Goal: Find specific page/section: Find specific page/section

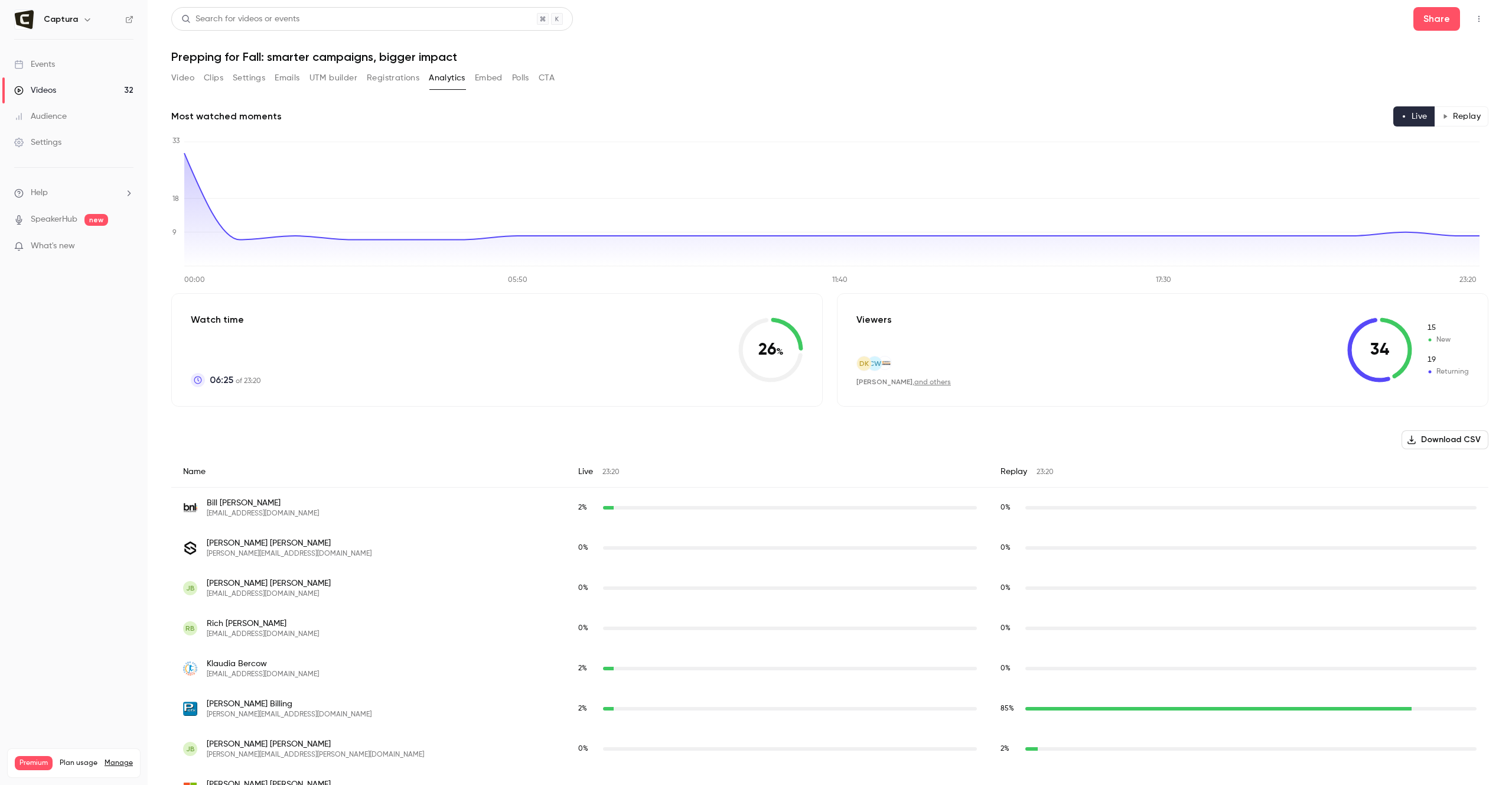
click at [1474, 20] on icon "Top Bar Actions" at bounding box center [1479, 19] width 10 height 8
click at [852, 42] on div at bounding box center [756, 392] width 1512 height 785
click at [54, 115] on div "Audience" at bounding box center [41, 115] width 53 height 11
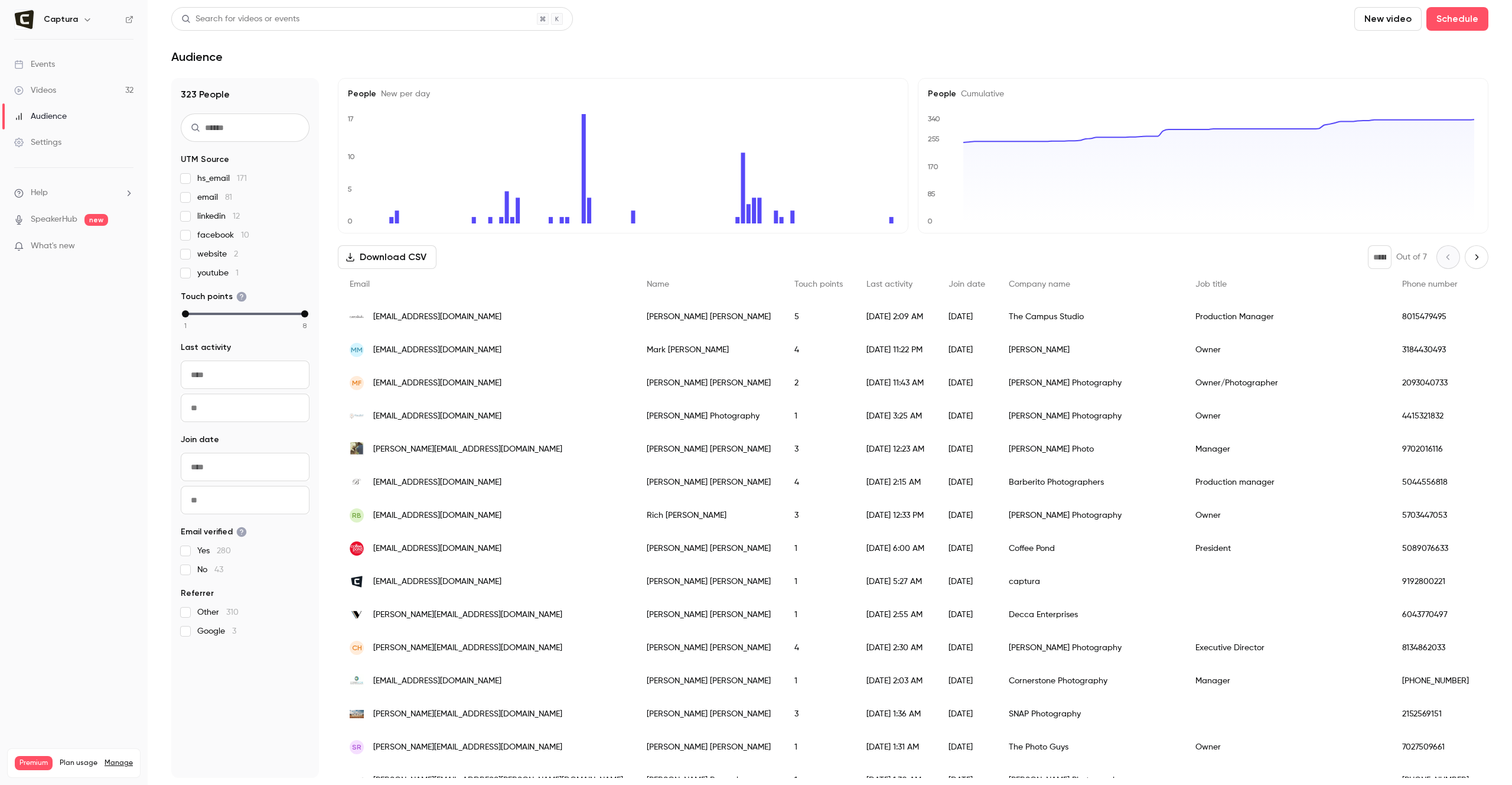
click at [480, 352] on div "MM [PERSON_NAME][EMAIL_ADDRESS][DOMAIN_NAME]" at bounding box center [486, 350] width 297 height 33
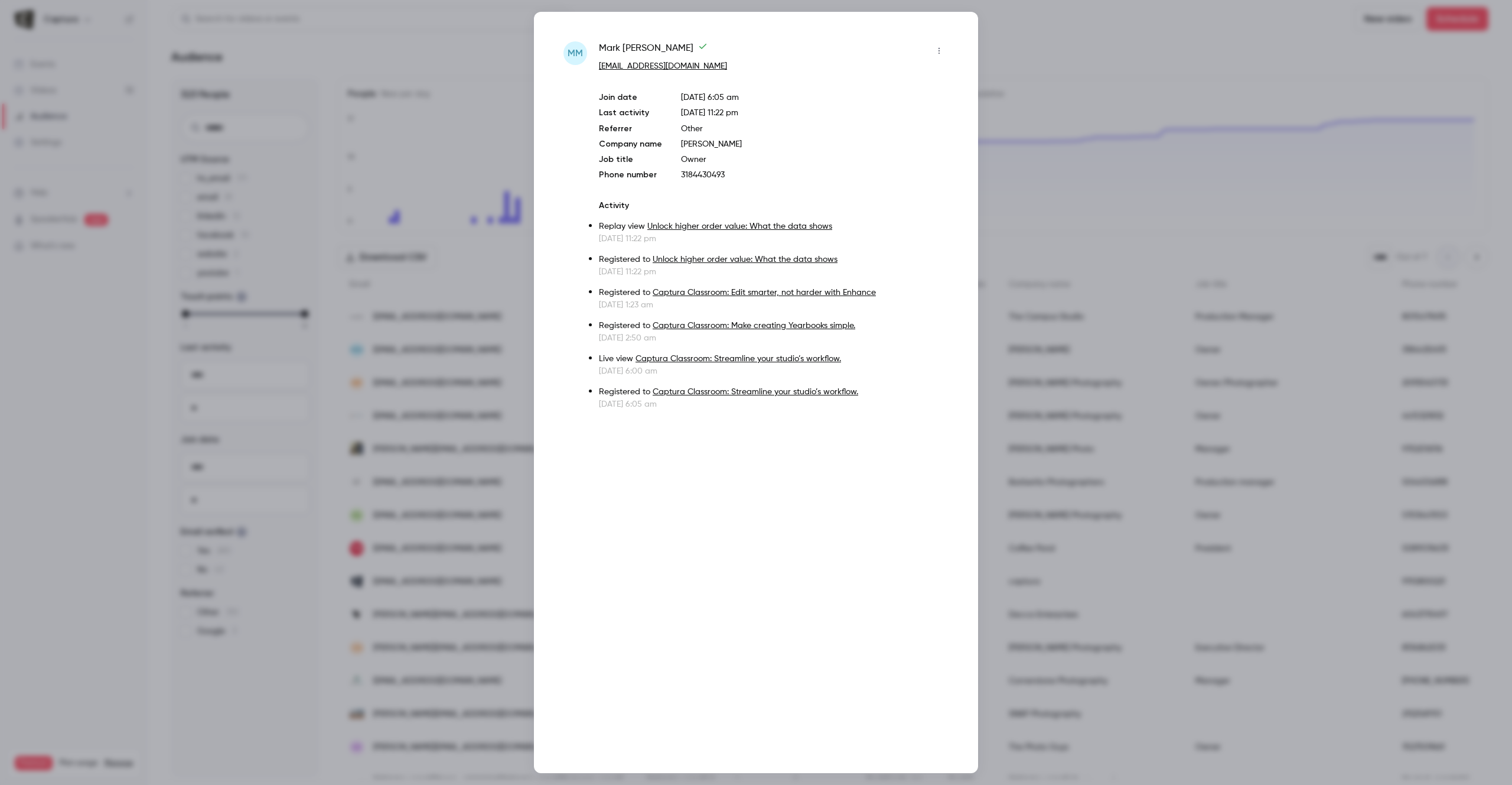
click at [939, 51] on icon "button" at bounding box center [939, 50] width 1 height 6
click at [1053, 20] on div at bounding box center [756, 392] width 1512 height 785
click at [1058, 33] on div at bounding box center [756, 392] width 1512 height 785
click at [1117, 8] on div at bounding box center [756, 392] width 1512 height 785
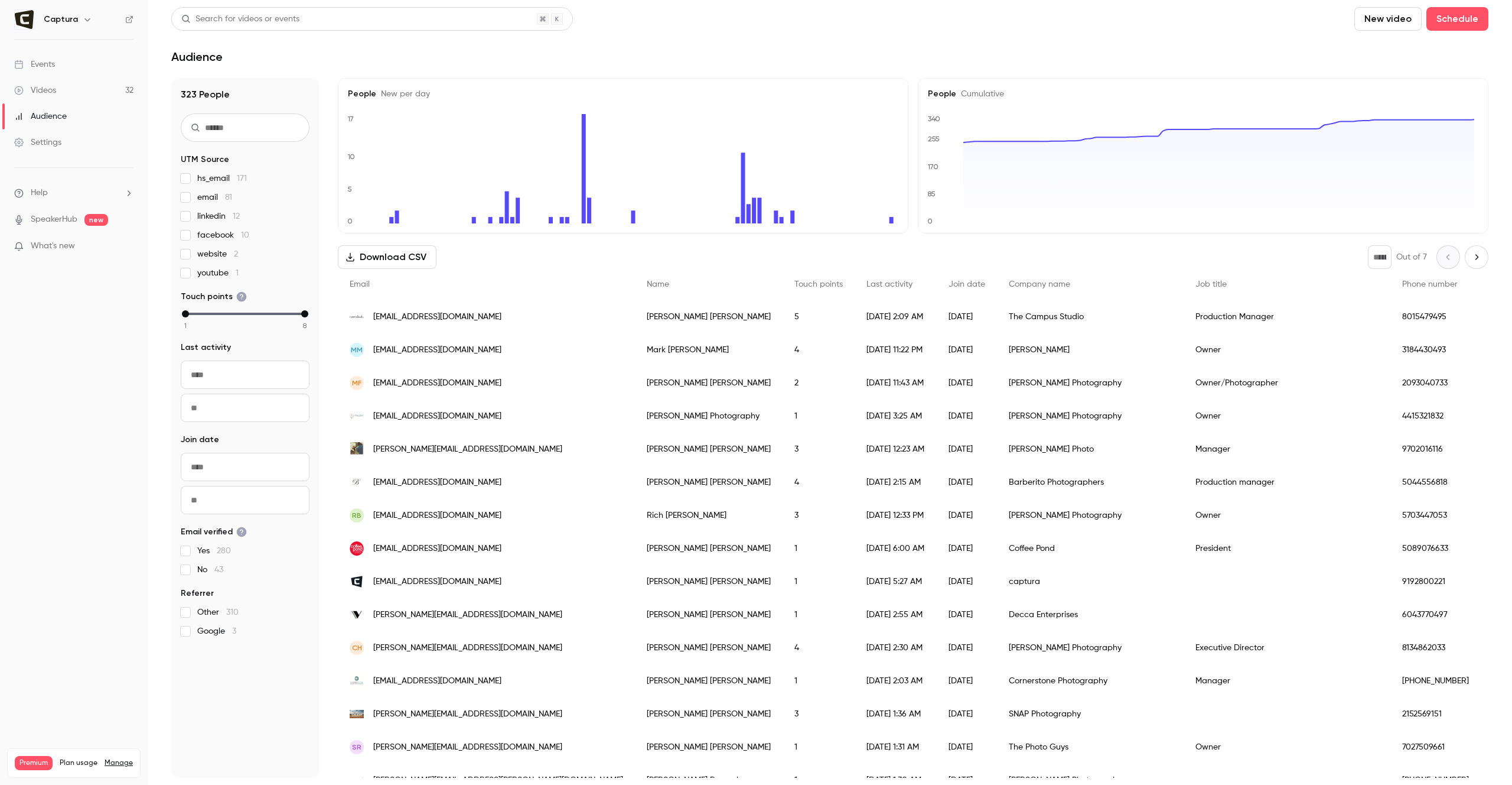
click at [794, 282] on span "Touch points" at bounding box center [818, 284] width 48 height 8
click at [1123, 23] on div "Search for videos or events New video Schedule" at bounding box center [829, 19] width 1317 height 24
